Goal: Information Seeking & Learning: Understand process/instructions

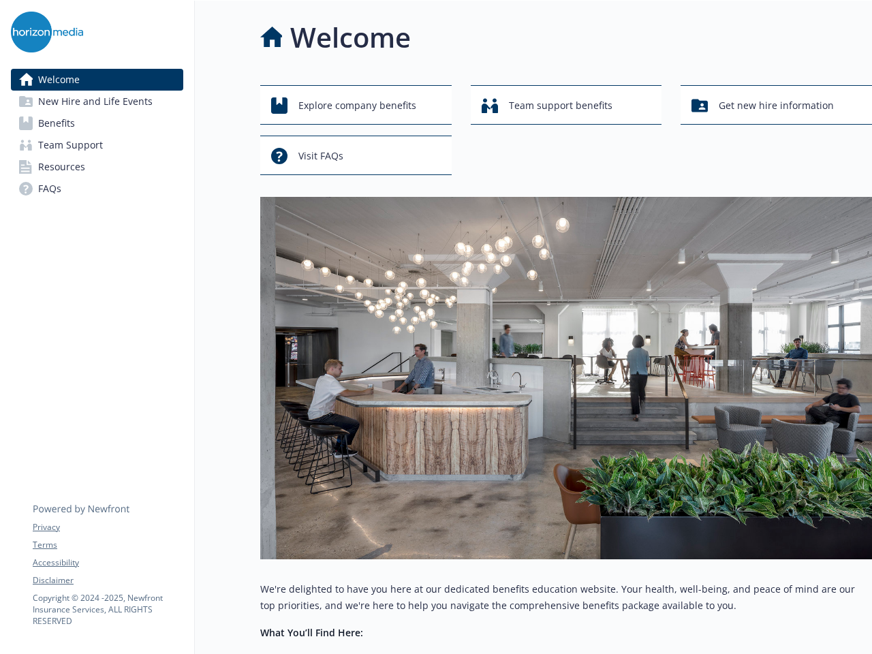
click at [436, 327] on img at bounding box center [566, 378] width 612 height 362
click at [108, 563] on link "Accessibility" at bounding box center [108, 563] width 150 height 12
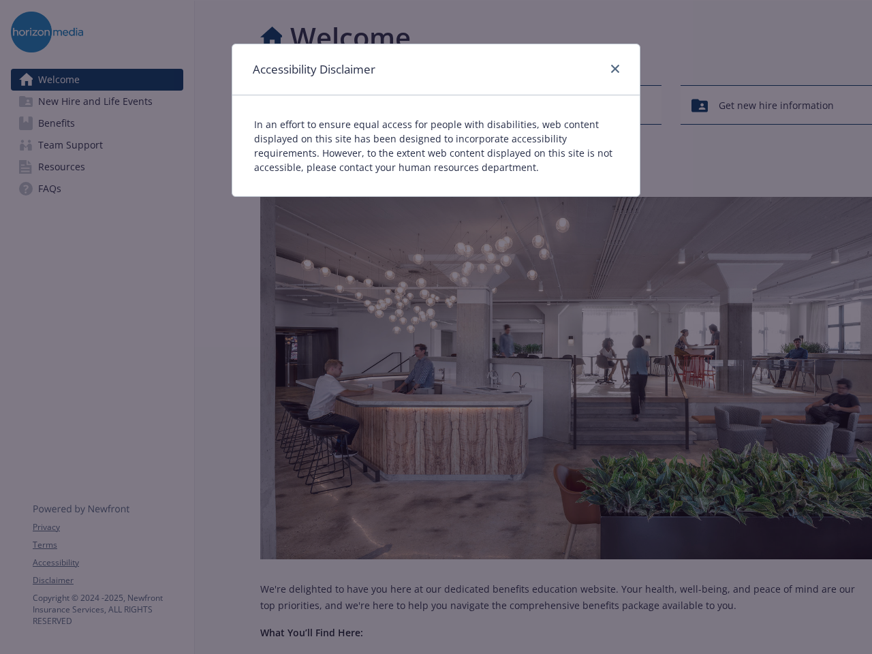
click at [108, 581] on div "Accessibility Disclaimer In an effort to ensure equal access for people with di…" at bounding box center [436, 327] width 872 height 654
click at [356, 105] on div "In an effort to ensure equal access for people with disabilities, web content d…" at bounding box center [435, 145] width 407 height 101
click at [566, 105] on div "In an effort to ensure equal access for people with disabilities, web content d…" at bounding box center [435, 145] width 407 height 101
click at [776, 105] on div "Accessibility Disclaimer In an effort to ensure equal access for people with di…" at bounding box center [436, 327] width 872 height 654
click at [356, 155] on p "In an effort to ensure equal access for people with disabilities, web content d…" at bounding box center [436, 145] width 364 height 57
